Goal: Task Accomplishment & Management: Manage account settings

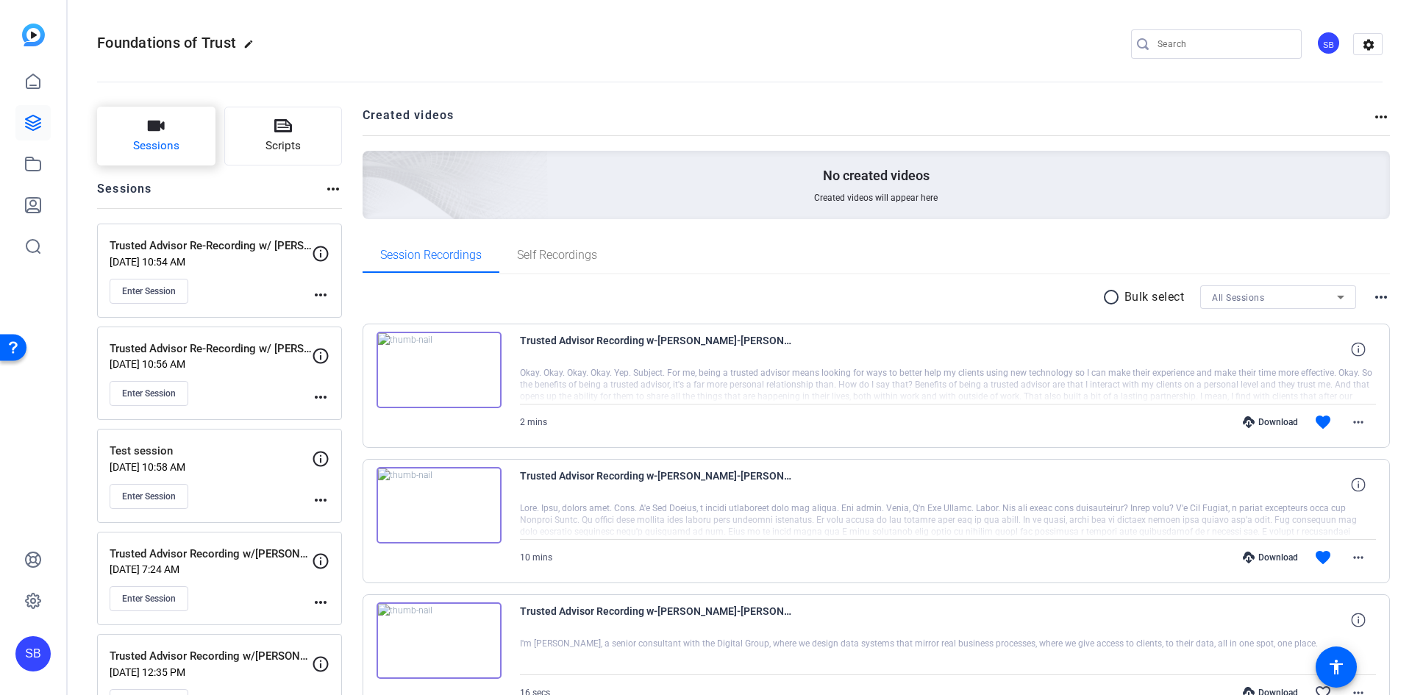
click at [174, 125] on button "Sessions" at bounding box center [156, 136] width 118 height 59
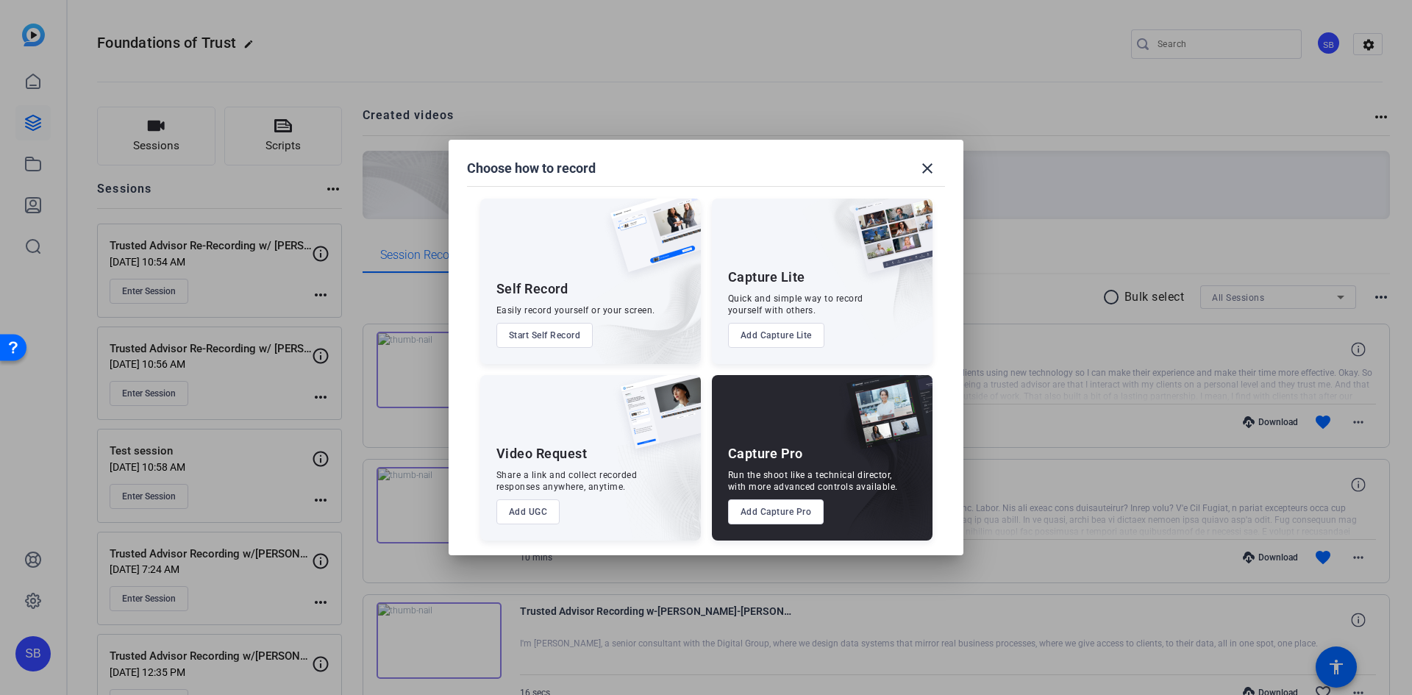
click at [782, 513] on button "Add Capture Pro" at bounding box center [776, 511] width 96 height 25
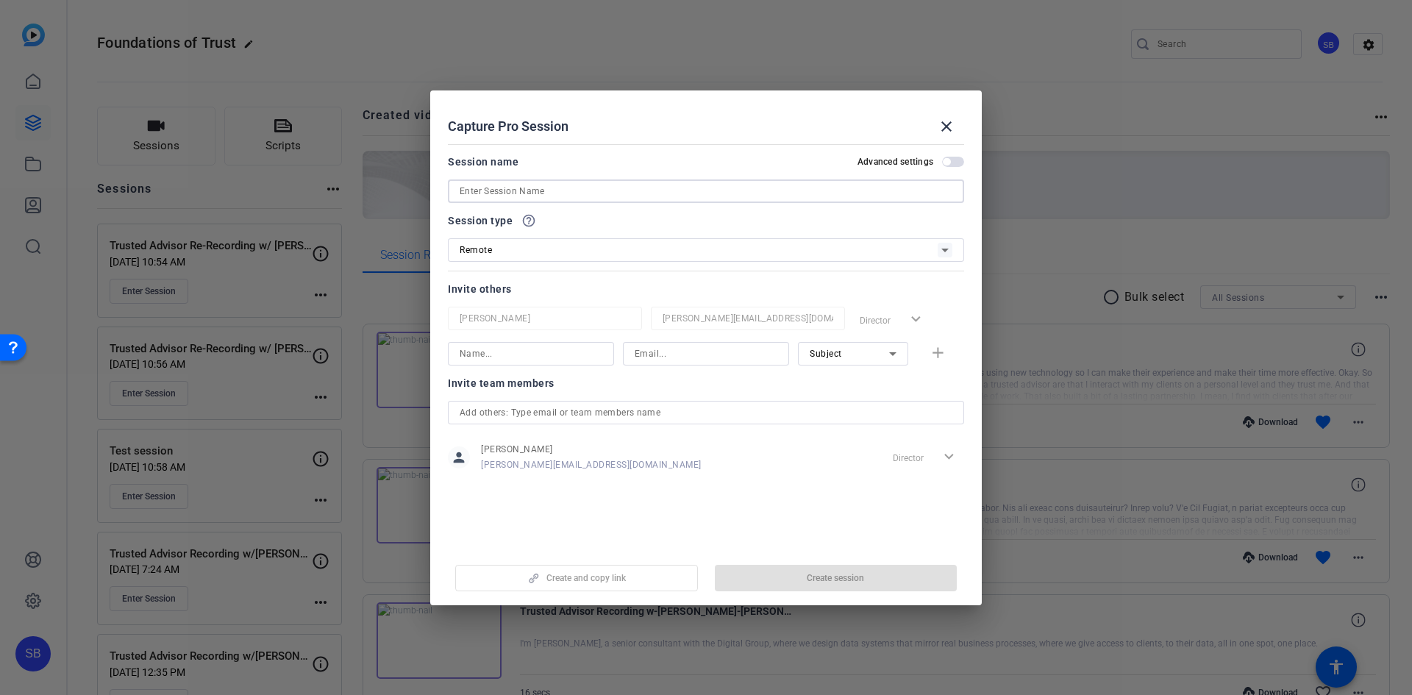
click at [523, 191] on input at bounding box center [706, 191] width 493 height 18
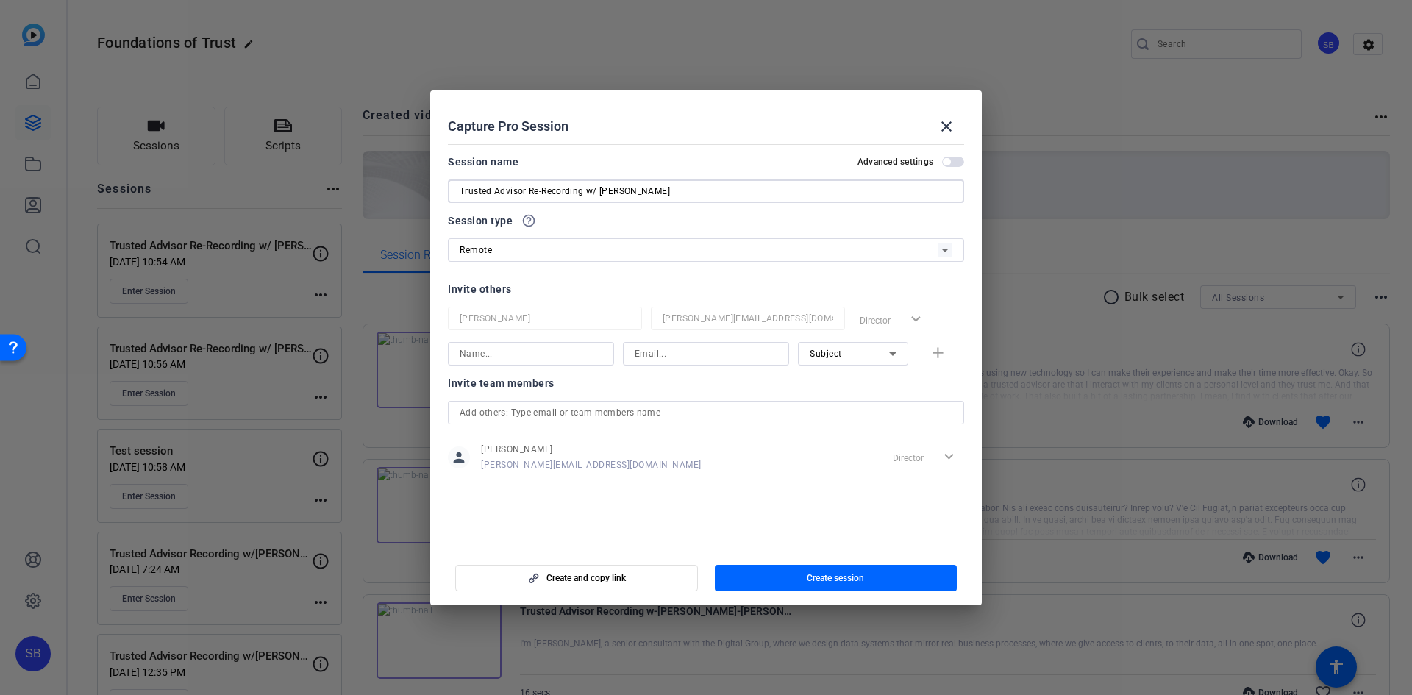
type input "Trusted Advisor Re-Recording w/ [PERSON_NAME]"
click at [578, 355] on input at bounding box center [531, 354] width 143 height 18
type input "l"
type input "[PERSON_NAME]"
type input "[PERSON_NAME][EMAIL_ADDRESS][PERSON_NAME][DOMAIN_NAME]"
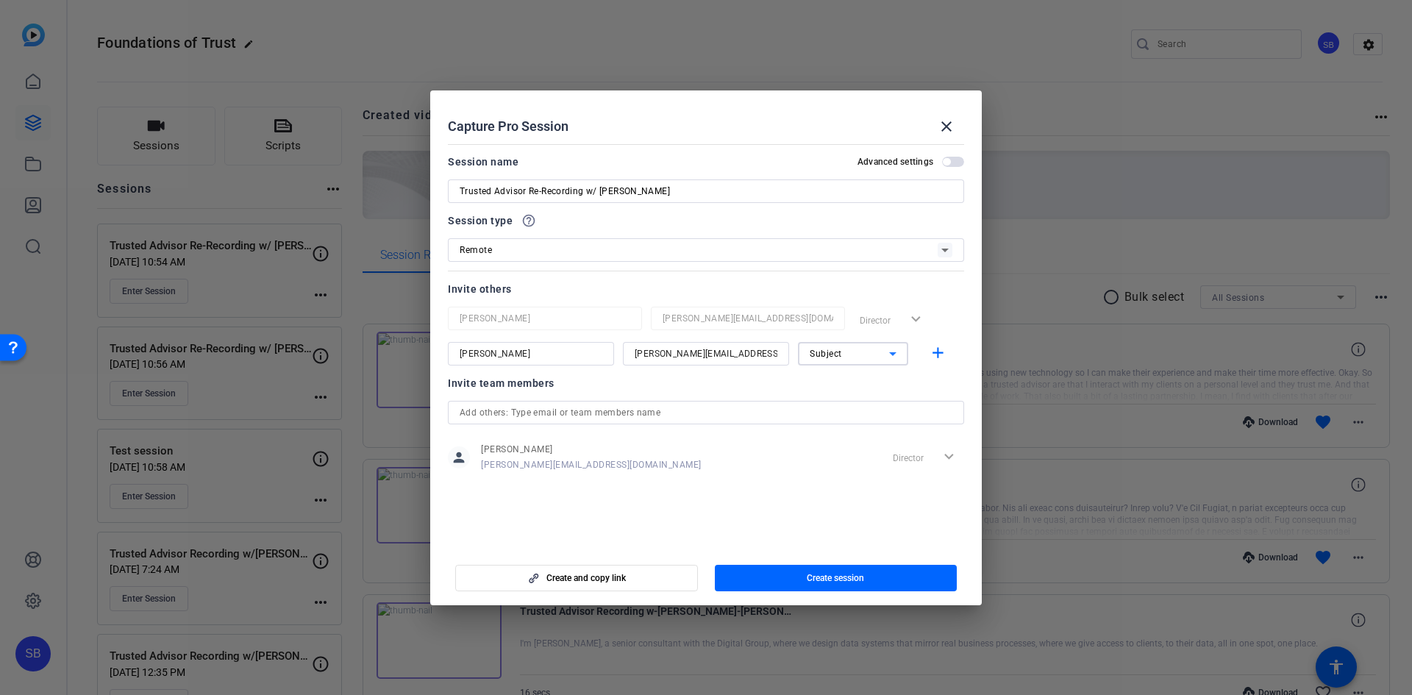
click at [894, 351] on icon at bounding box center [893, 354] width 18 height 18
click at [853, 379] on span "Collaborator" at bounding box center [837, 383] width 54 height 18
click at [940, 352] on mat-icon "add" at bounding box center [938, 353] width 18 height 18
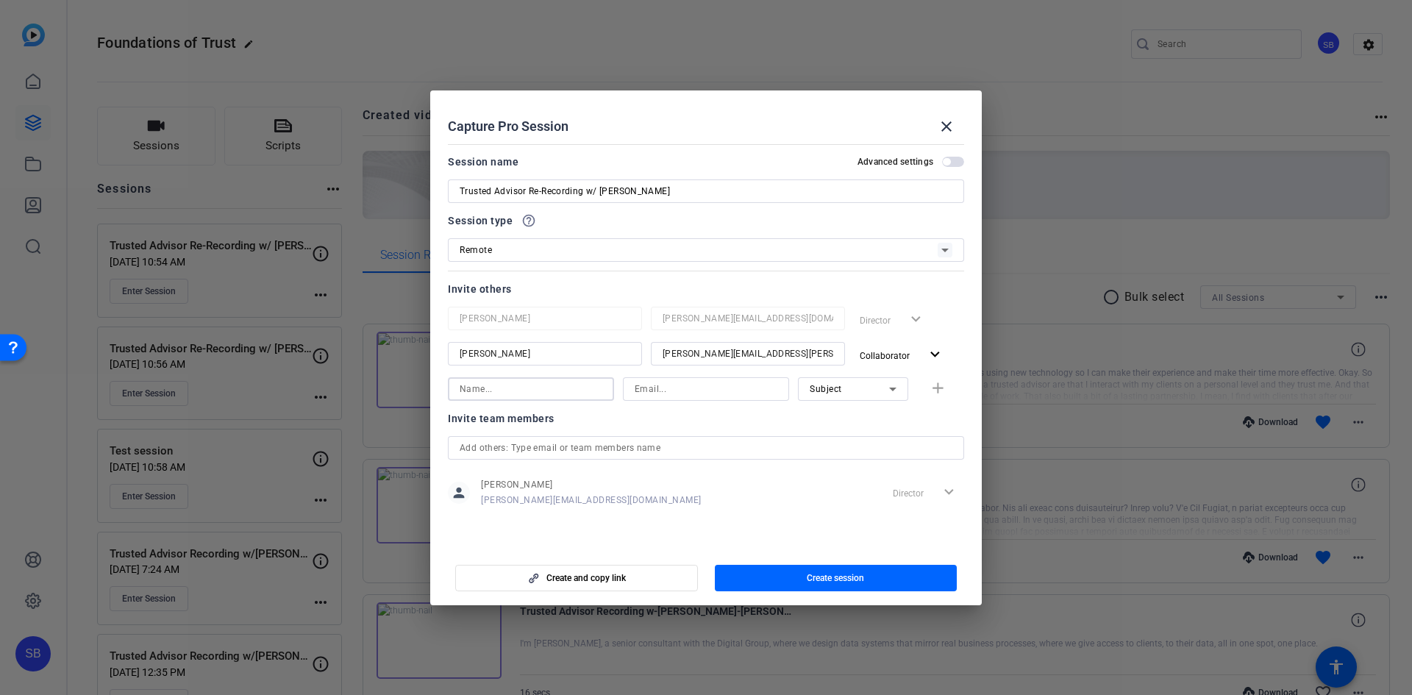
click at [562, 388] on input at bounding box center [531, 389] width 143 height 18
type input "[PERSON_NAME]"
type input "[PERSON_NAME][EMAIL_ADDRESS][PERSON_NAME][DOMAIN_NAME]"
click at [940, 388] on mat-icon "add" at bounding box center [938, 388] width 18 height 18
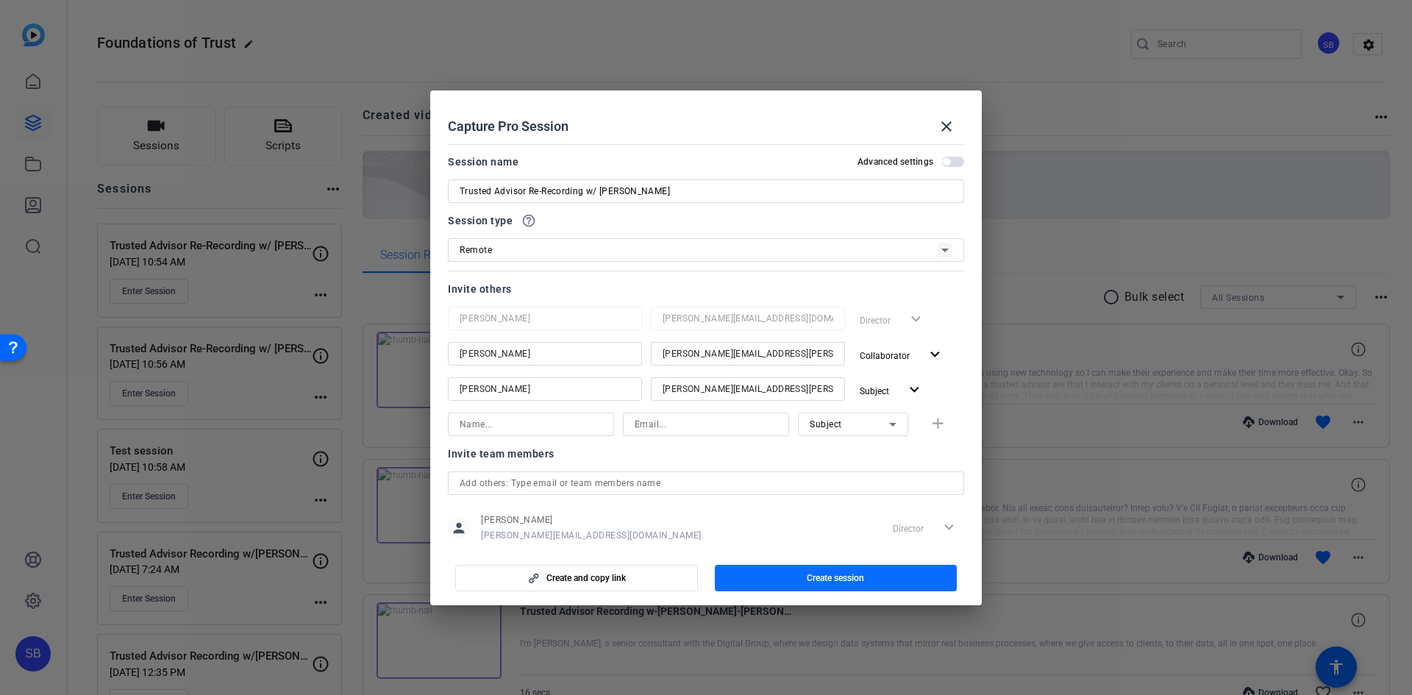
click at [905, 581] on span "button" at bounding box center [836, 577] width 243 height 35
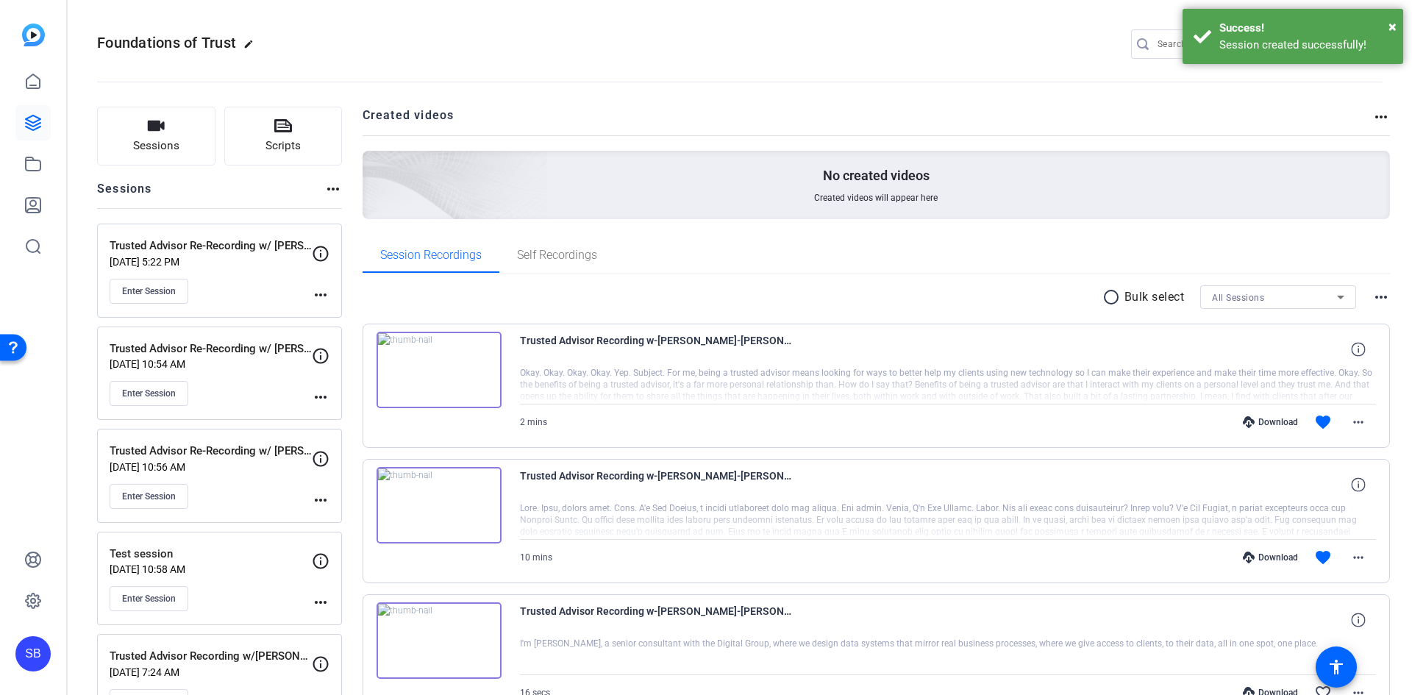
click at [318, 291] on mat-icon "more_horiz" at bounding box center [321, 295] width 18 height 18
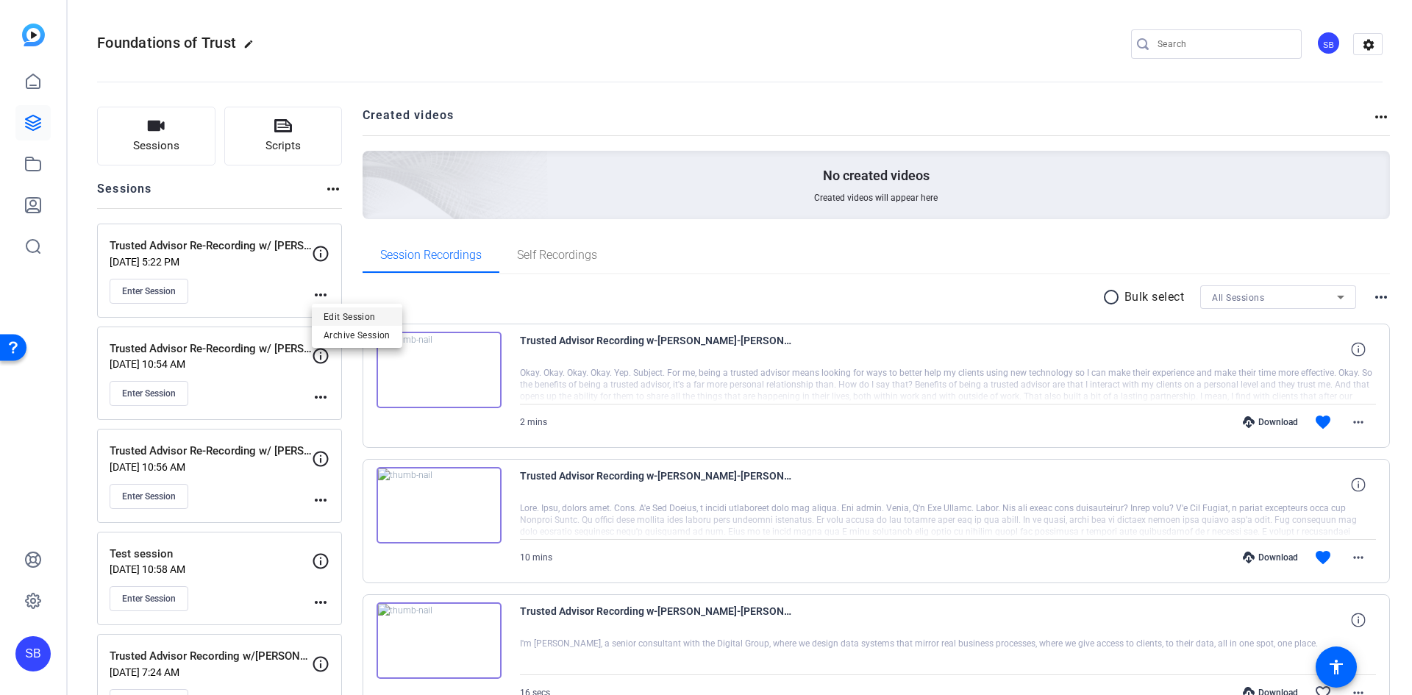
click at [340, 314] on span "Edit Session" at bounding box center [357, 316] width 67 height 18
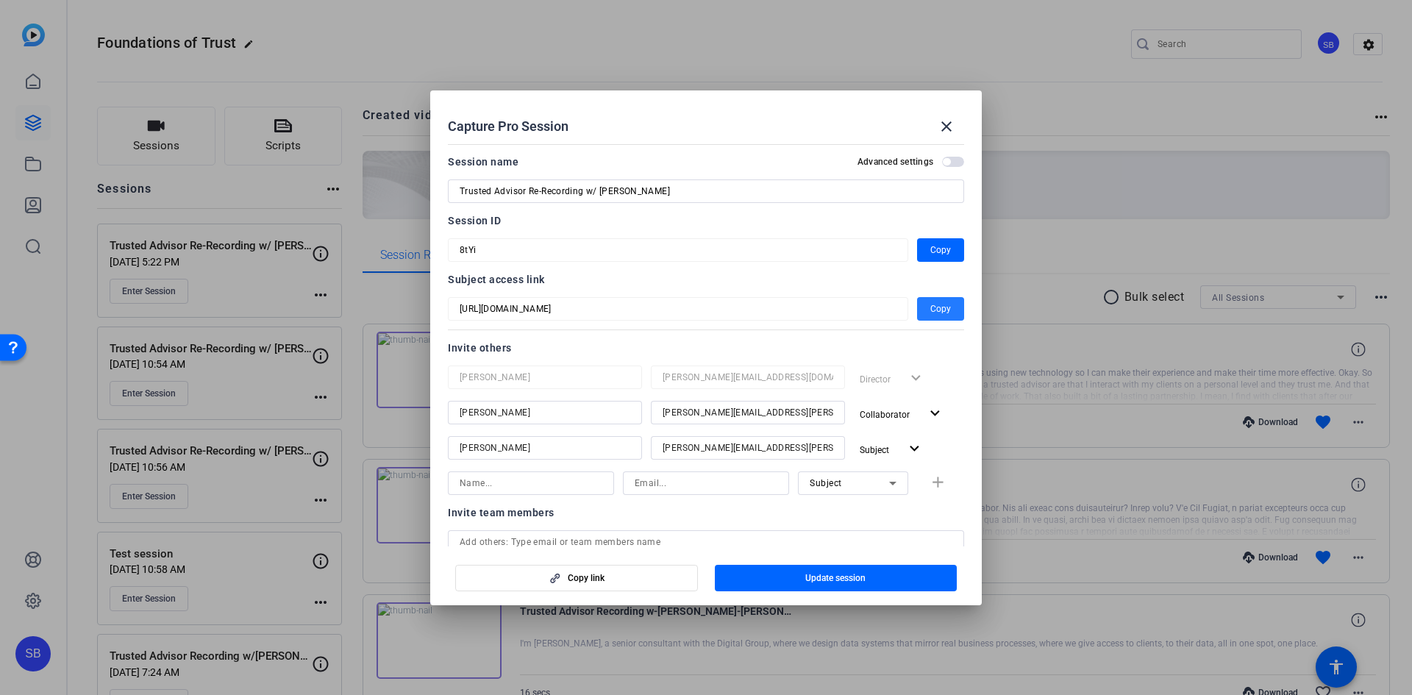
click at [940, 309] on span "Copy" at bounding box center [940, 309] width 21 height 18
